Goal: Entertainment & Leisure: Browse casually

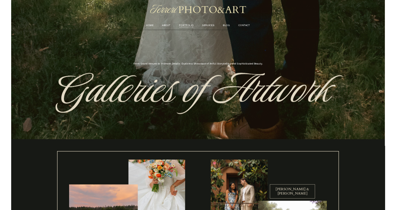
scroll to position [154, 0]
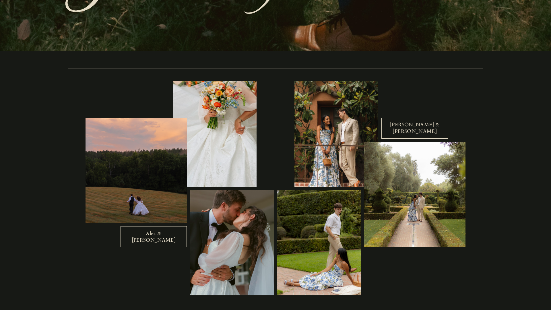
click at [410, 126] on link "Mitchell & Kristina" at bounding box center [414, 128] width 67 height 21
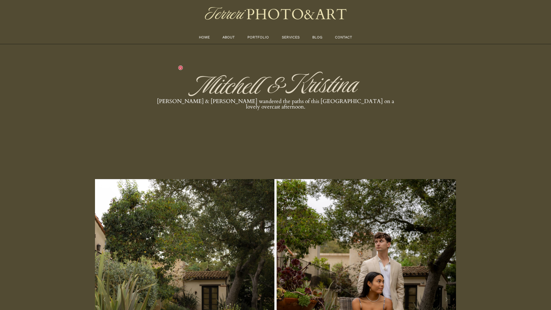
drag, startPoint x: 270, startPoint y: 105, endPoint x: 316, endPoint y: 102, distance: 45.4
click at [316, 102] on div at bounding box center [275, 86] width 200 height 47
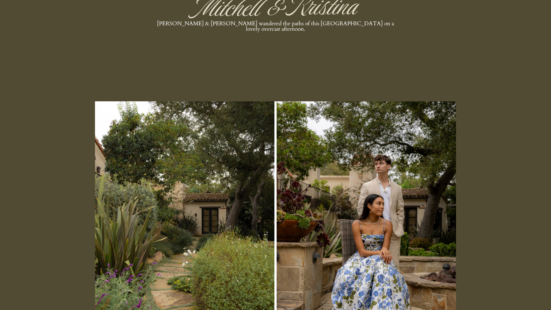
scroll to position [78, 0]
click at [172, 214] on img at bounding box center [275, 221] width 361 height 310
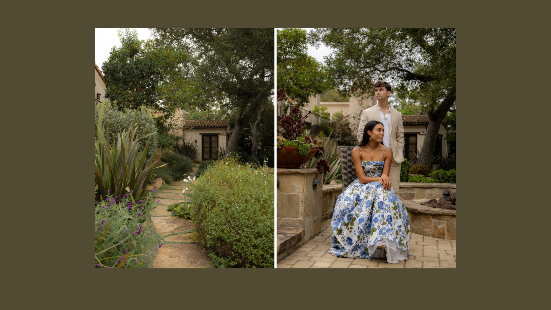
scroll to position [153, 0]
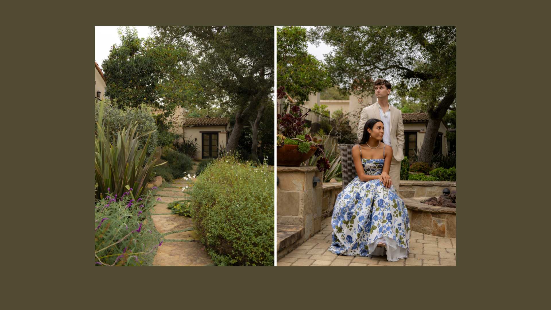
click at [445, 145] on icon "Next Slide" at bounding box center [446, 146] width 3 height 5
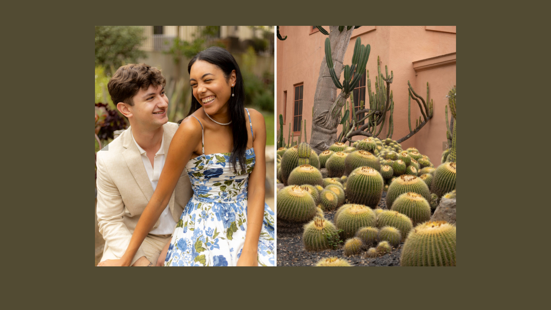
click at [445, 145] on icon "Next Slide" at bounding box center [446, 146] width 3 height 5
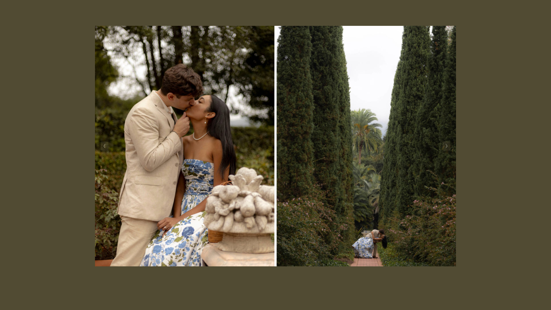
click at [446, 145] on polyline "Next Slide" at bounding box center [445, 146] width 1 height 4
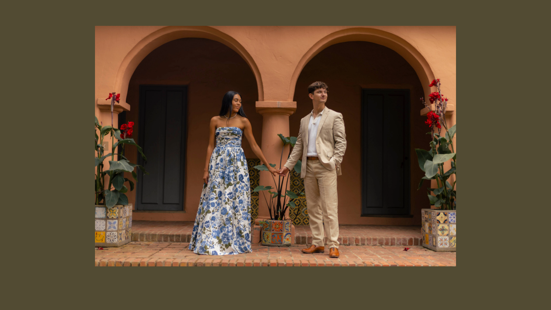
click at [446, 145] on polyline "Next Slide" at bounding box center [445, 146] width 1 height 4
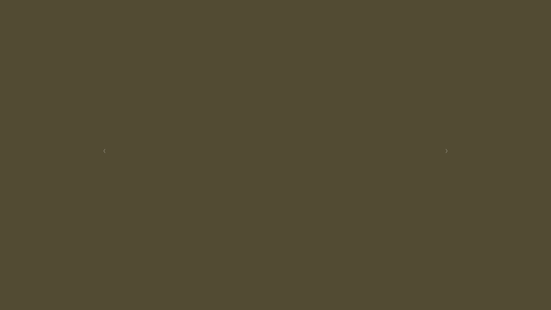
scroll to position [149, 0]
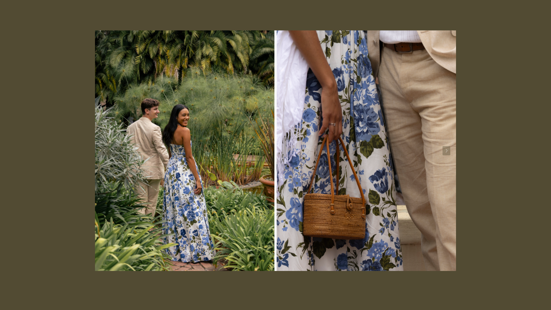
click at [448, 149] on button "Next Slide" at bounding box center [446, 150] width 8 height 9
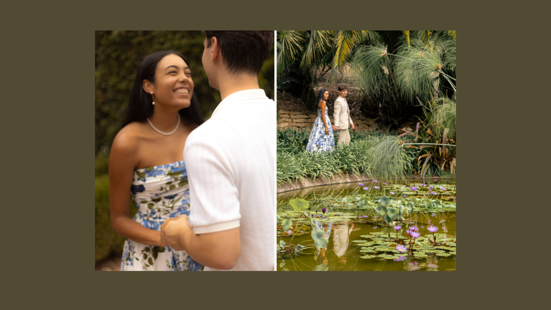
click at [448, 149] on button "Next Slide" at bounding box center [446, 150] width 8 height 9
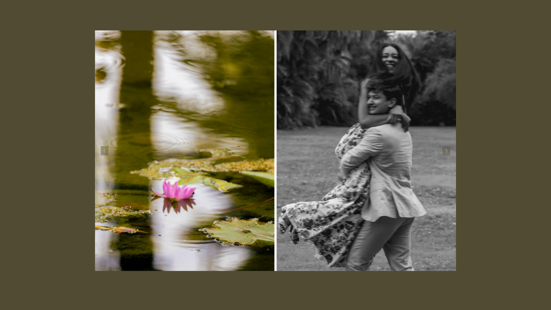
click at [448, 149] on button "Next Slide" at bounding box center [446, 150] width 8 height 9
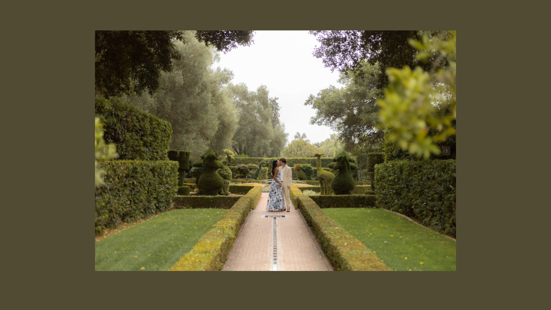
click at [448, 149] on button "Next Slide" at bounding box center [446, 150] width 8 height 9
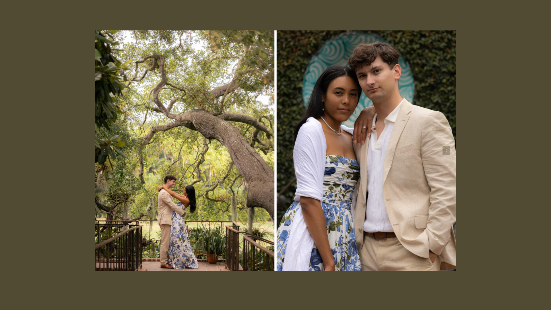
click at [448, 149] on button "Next Slide" at bounding box center [446, 150] width 8 height 9
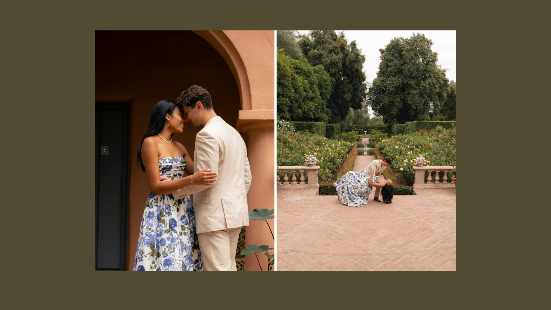
click at [447, 149] on icon "Next Slide" at bounding box center [446, 150] width 3 height 5
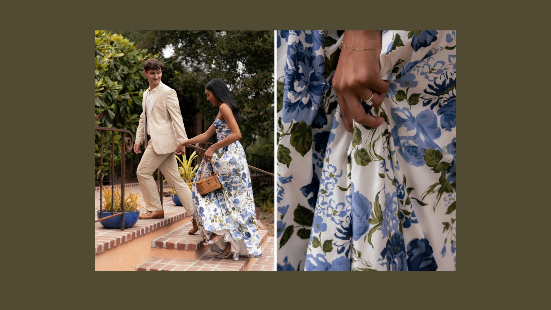
click at [447, 149] on icon "Next Slide" at bounding box center [446, 150] width 3 height 5
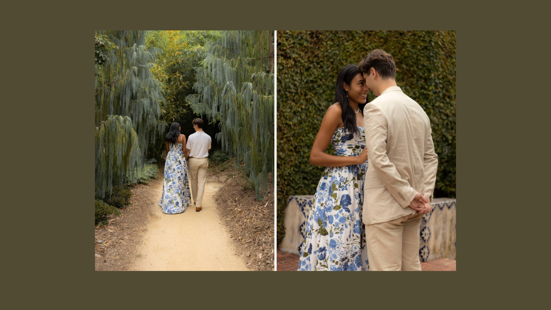
click at [447, 149] on icon "Next Slide" at bounding box center [446, 150] width 3 height 5
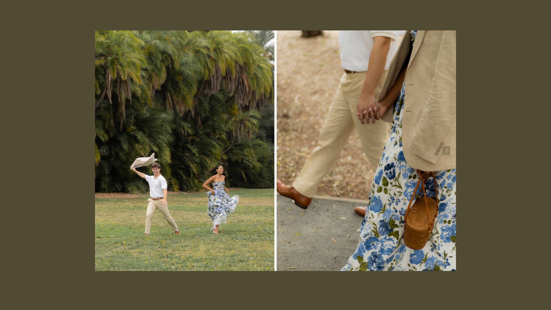
click at [447, 149] on icon "Next Slide" at bounding box center [446, 150] width 3 height 5
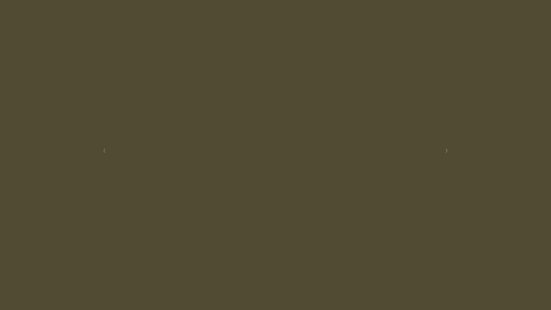
click at [447, 149] on icon "Next Slide" at bounding box center [446, 150] width 3 height 5
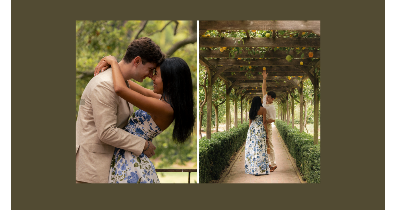
scroll to position [144, 0]
